Goal: Information Seeking & Learning: Find specific fact

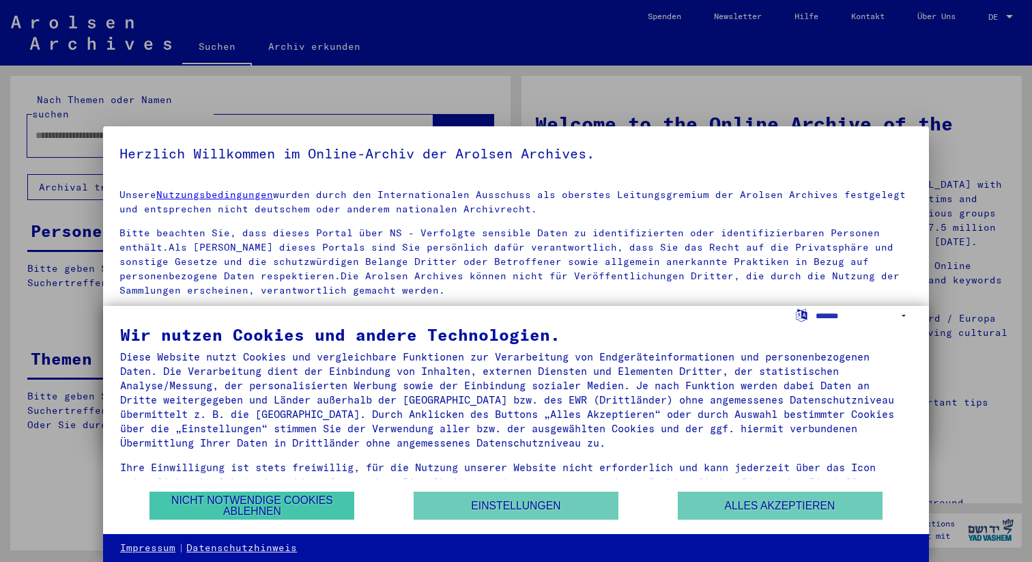
type input "**********"
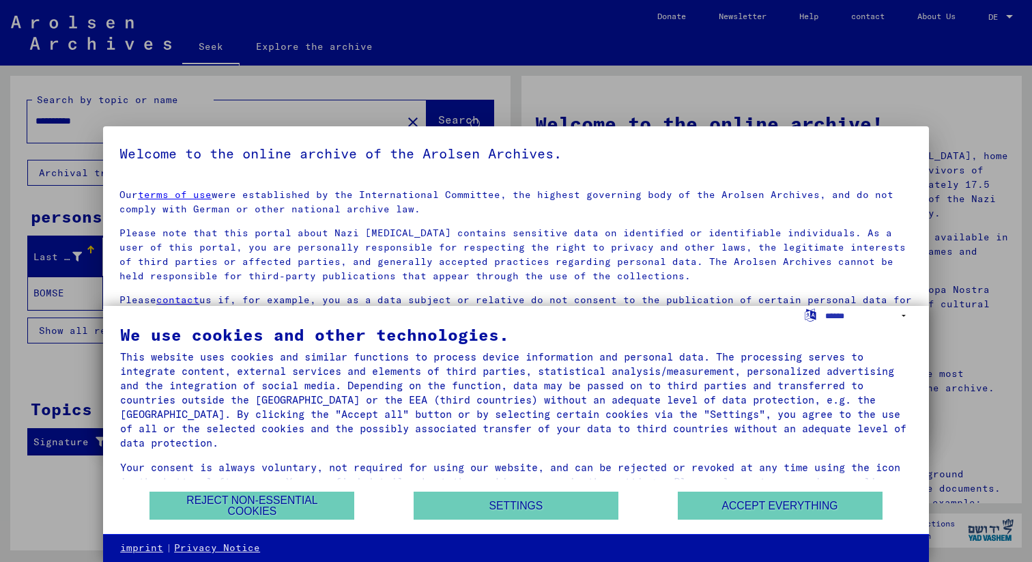
click at [253, 100] on div at bounding box center [516, 281] width 1032 height 562
click at [728, 496] on button "Accept everything" at bounding box center [780, 505] width 205 height 28
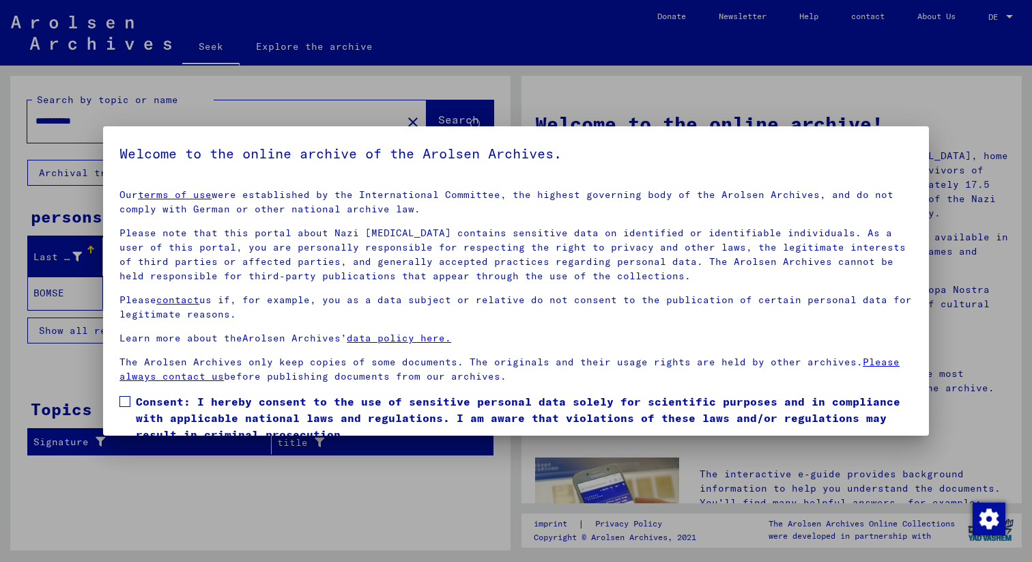
click at [995, 287] on div at bounding box center [516, 281] width 1032 height 562
click at [129, 399] on span at bounding box center [124, 401] width 11 height 11
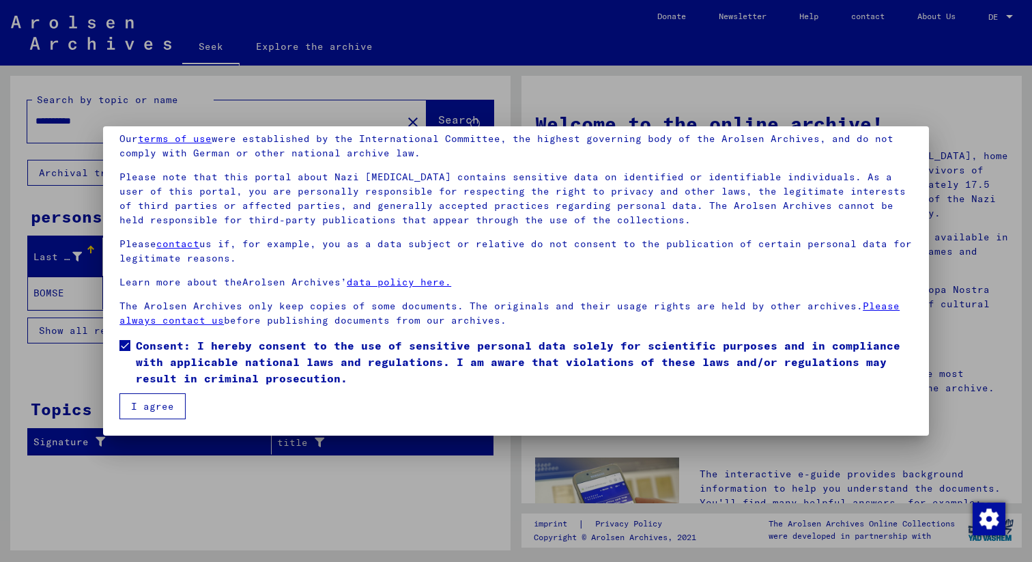
click at [145, 403] on font "I agree" at bounding box center [152, 406] width 43 height 12
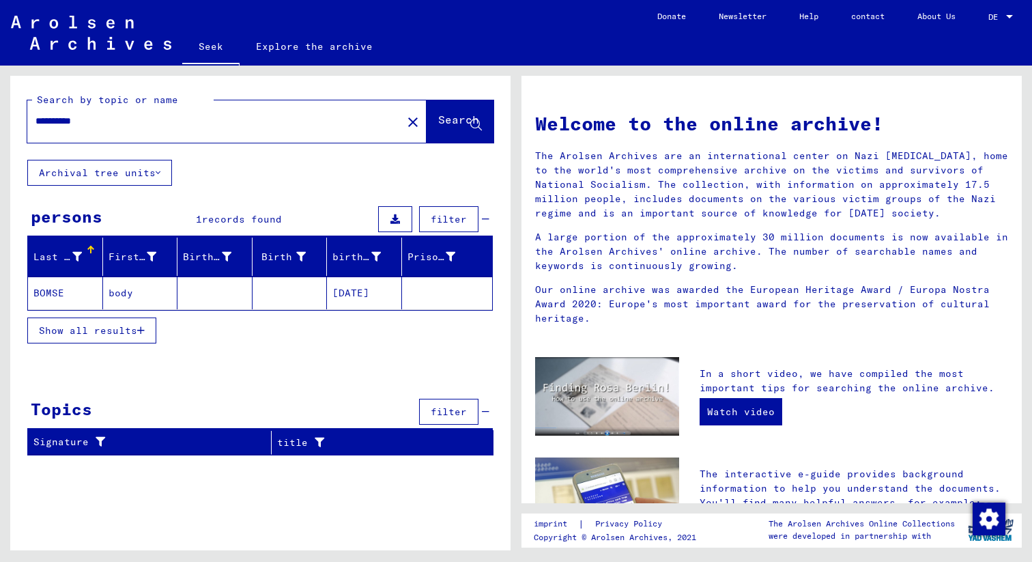
click at [68, 297] on mat-cell "BOMSE" at bounding box center [65, 292] width 75 height 33
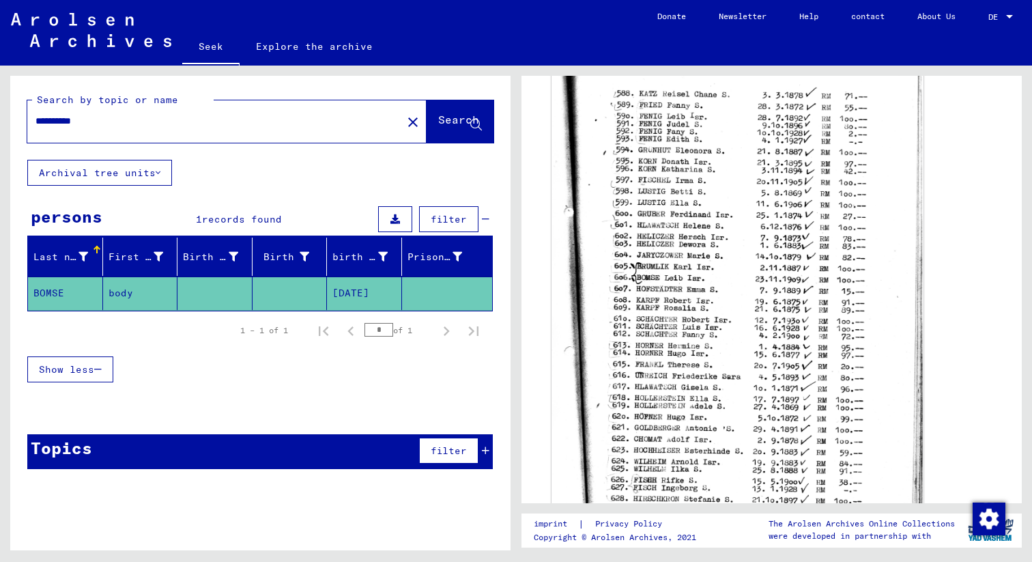
scroll to position [362, 0]
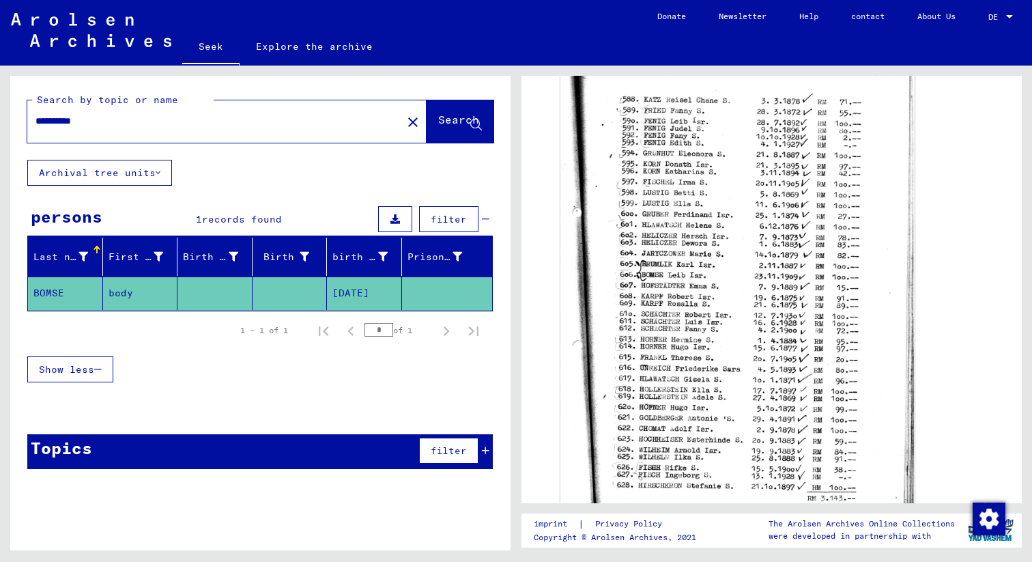
click at [147, 290] on mat-cell "body" at bounding box center [140, 292] width 75 height 33
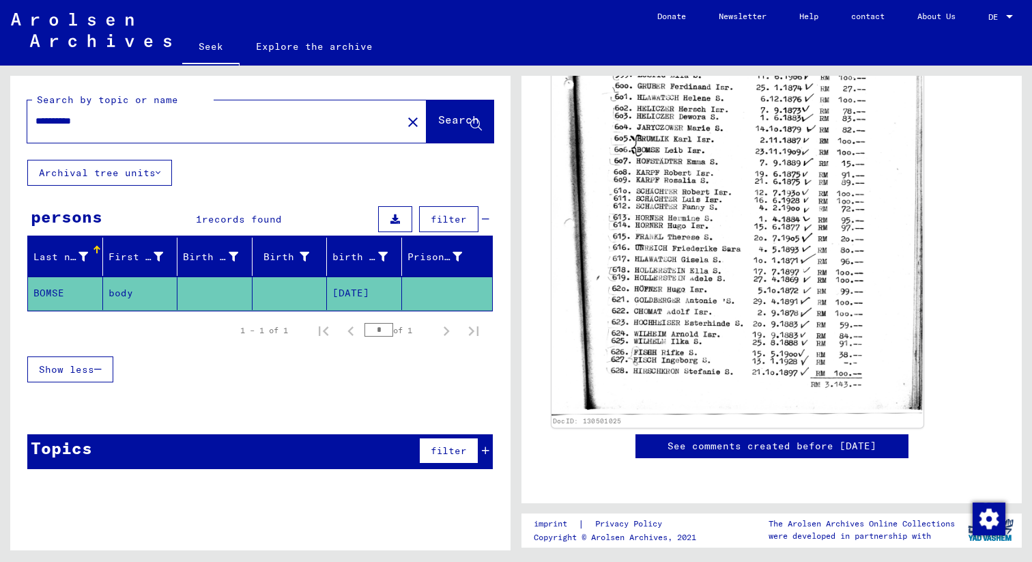
scroll to position [0, 0]
